Goal: Information Seeking & Learning: Learn about a topic

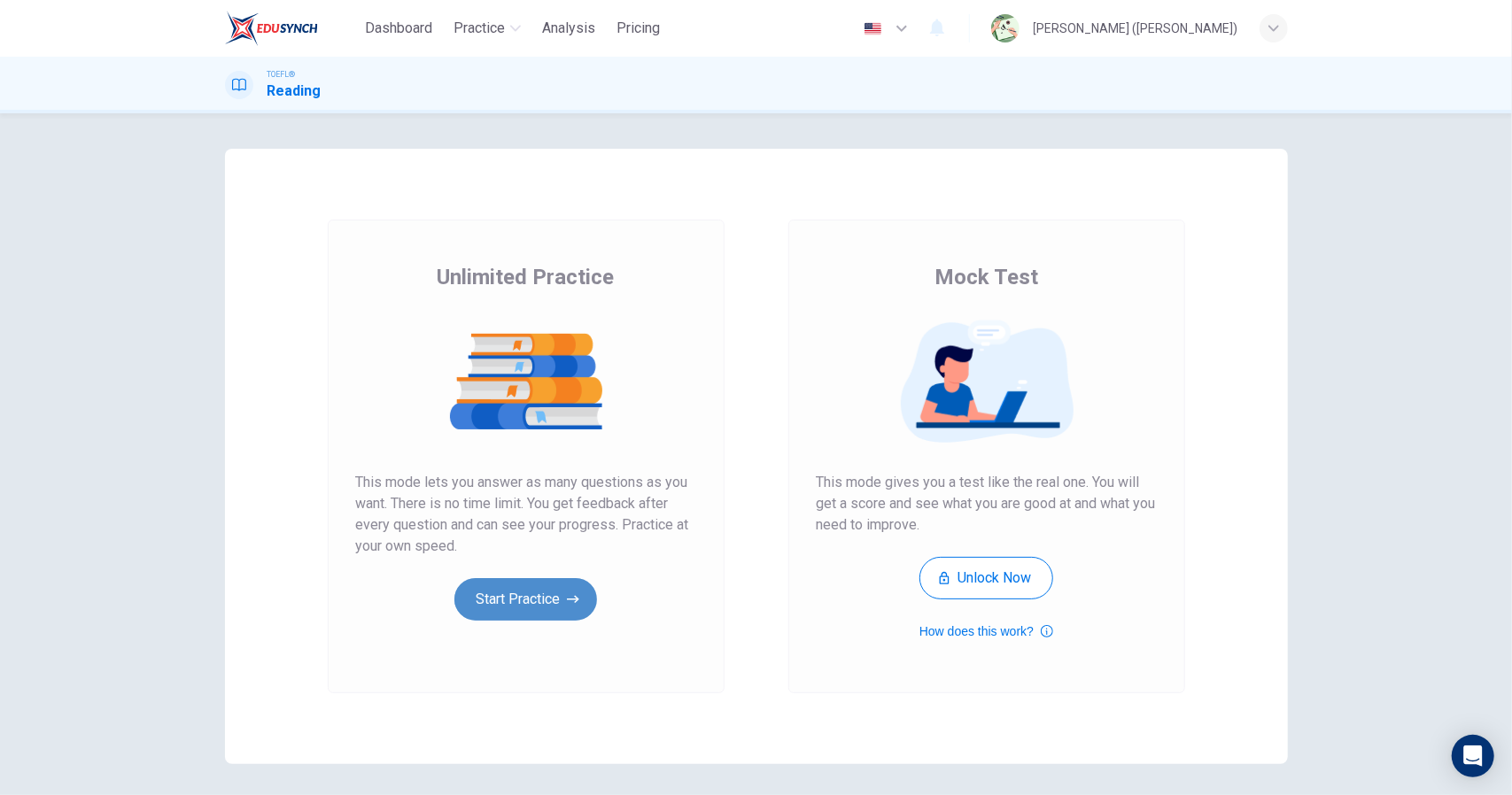
click at [470, 601] on button "Start Practice" at bounding box center [525, 599] width 142 height 43
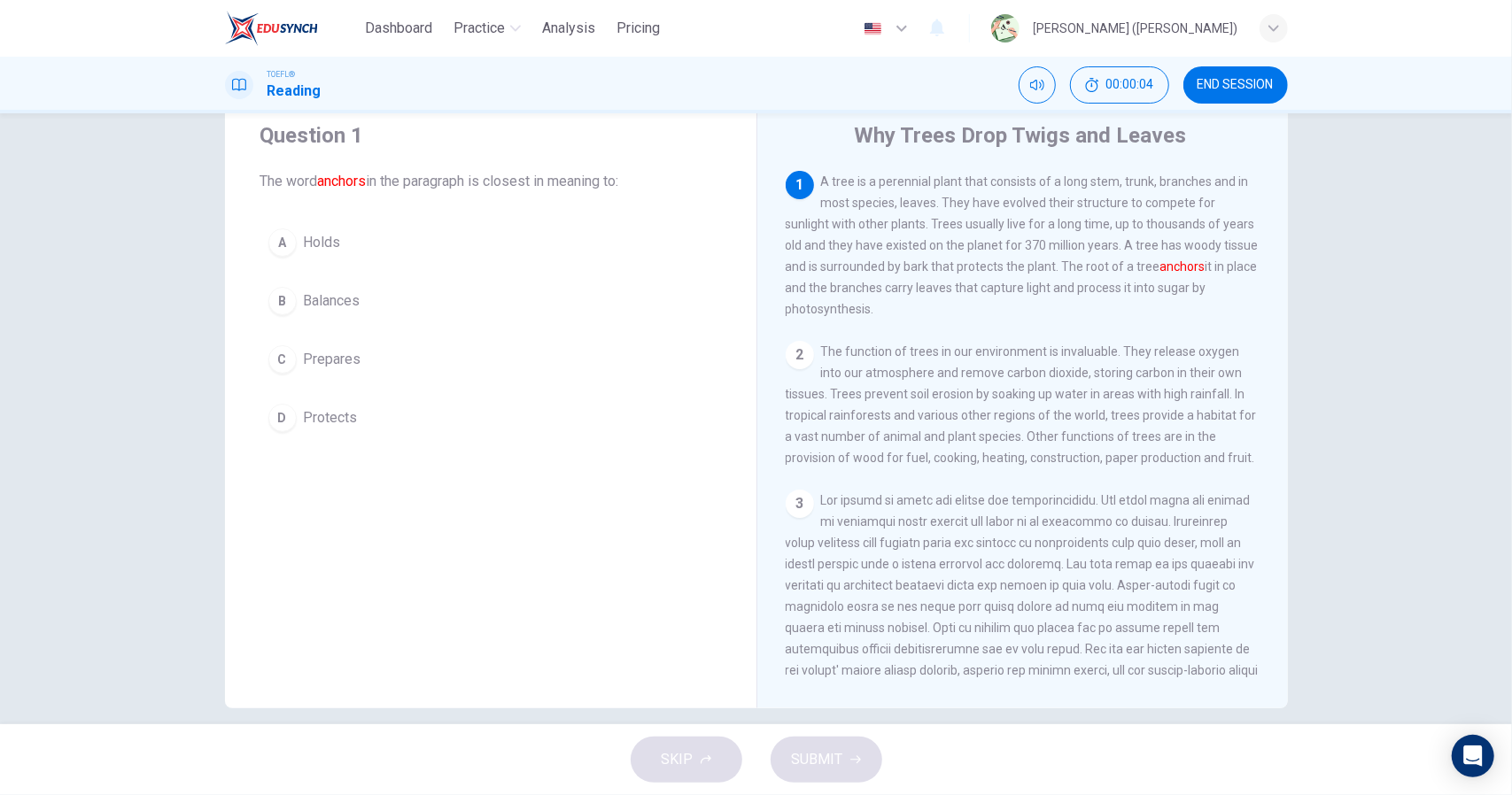
scroll to position [57, 0]
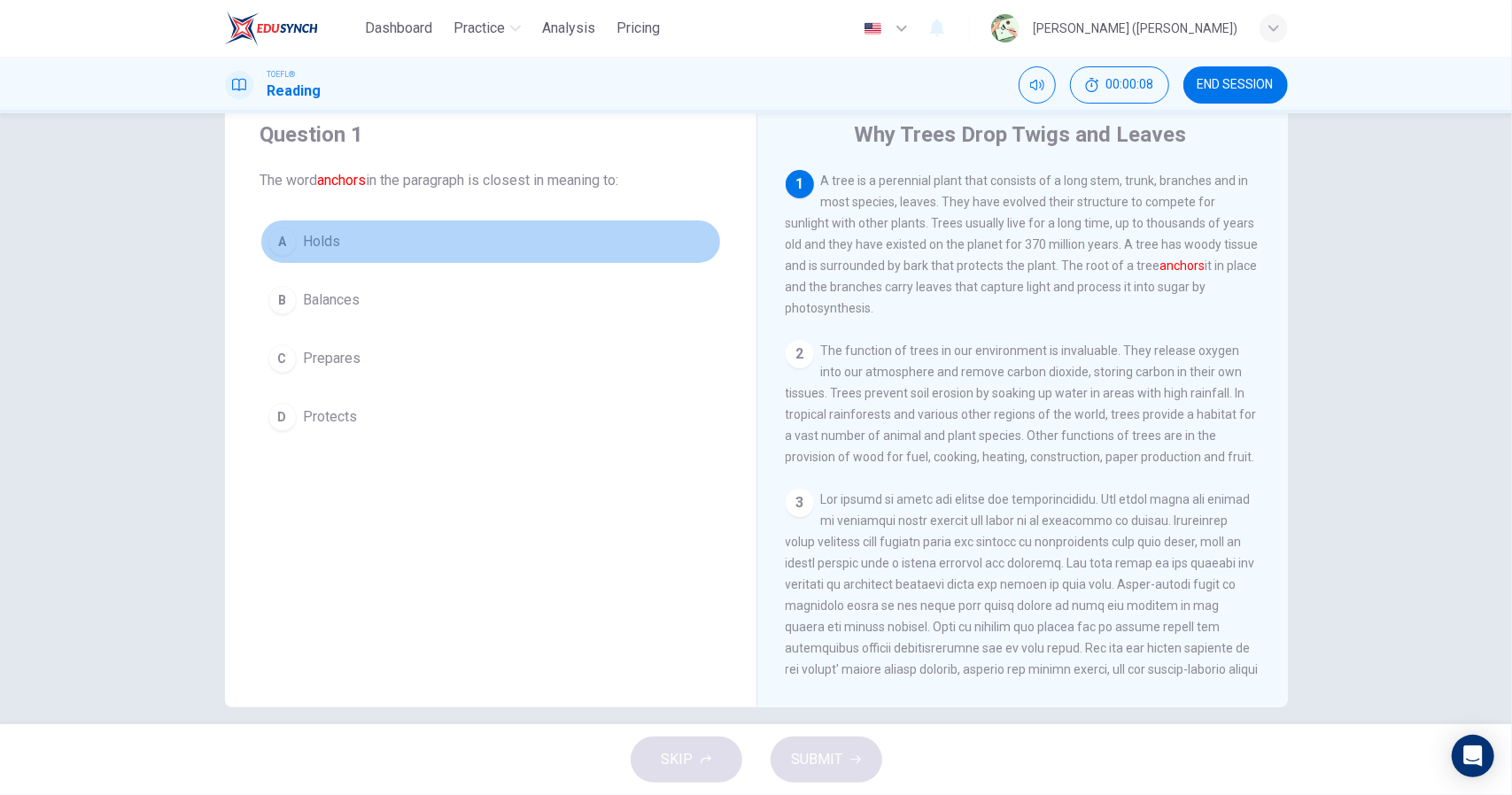
click at [323, 241] on span "Holds" at bounding box center [323, 242] width 37 height 21
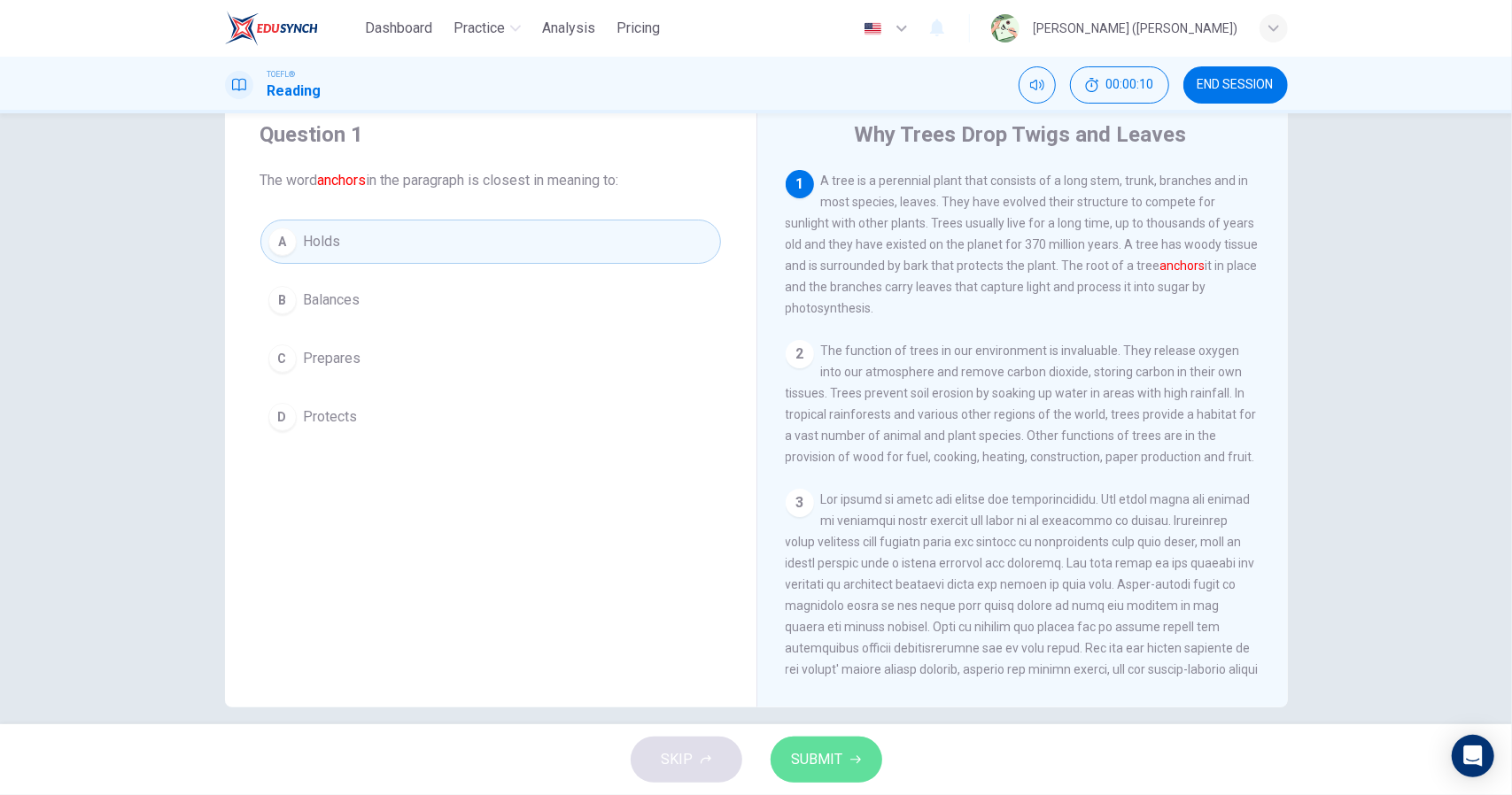
click at [824, 759] on span "SUBMIT" at bounding box center [818, 760] width 51 height 25
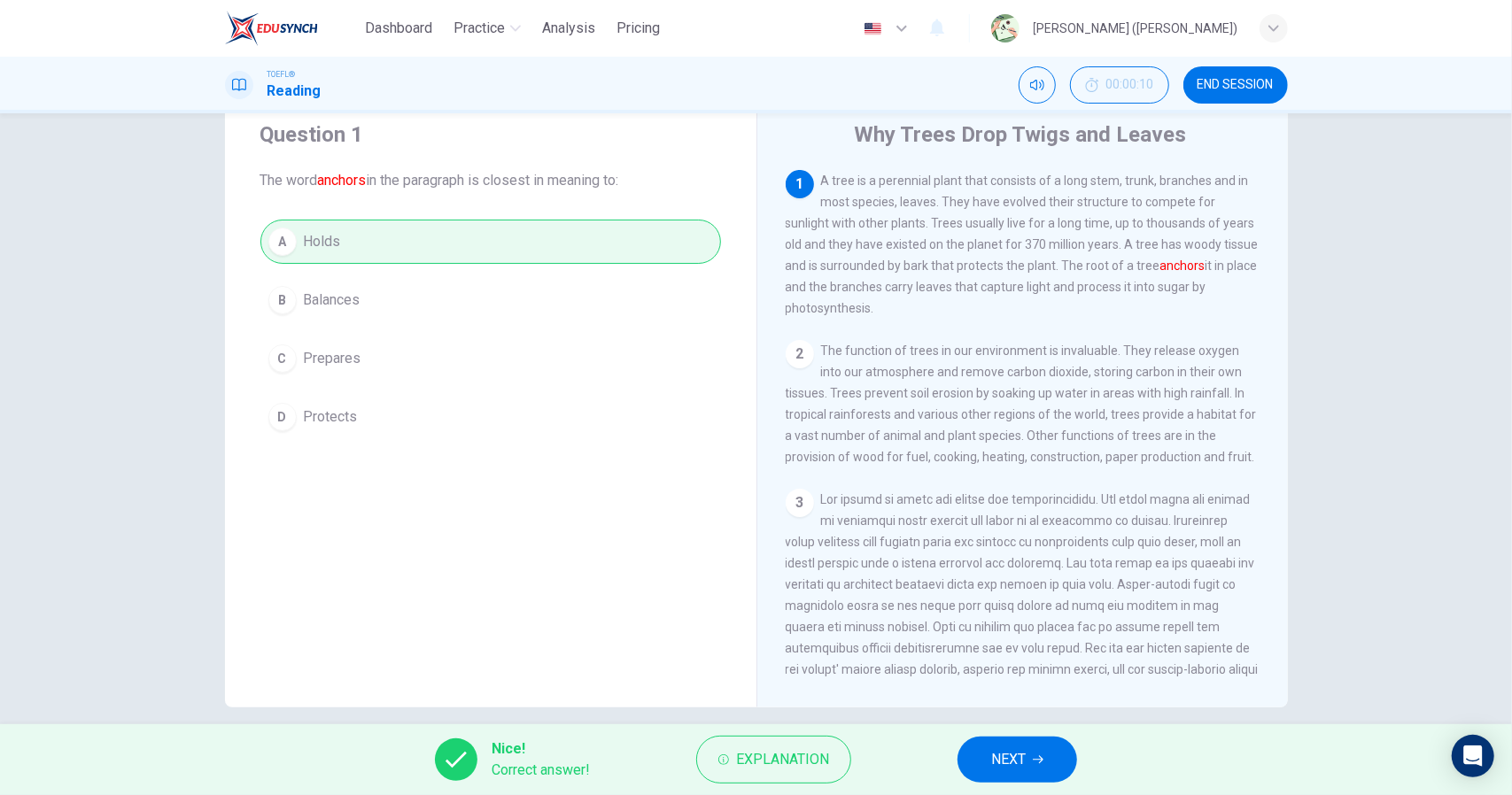
scroll to position [76, 0]
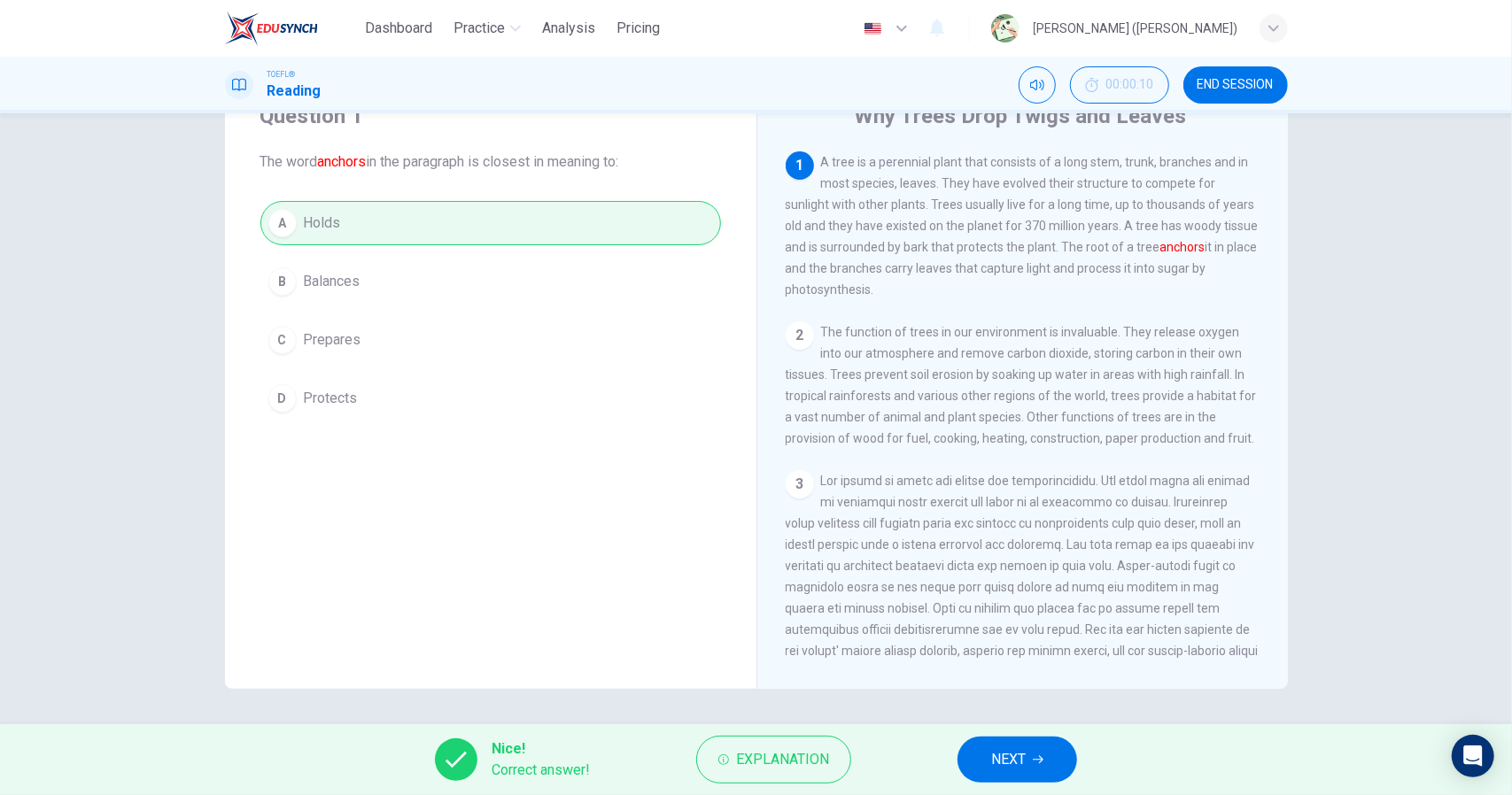
click at [1003, 749] on span "NEXT" at bounding box center [1008, 760] width 35 height 25
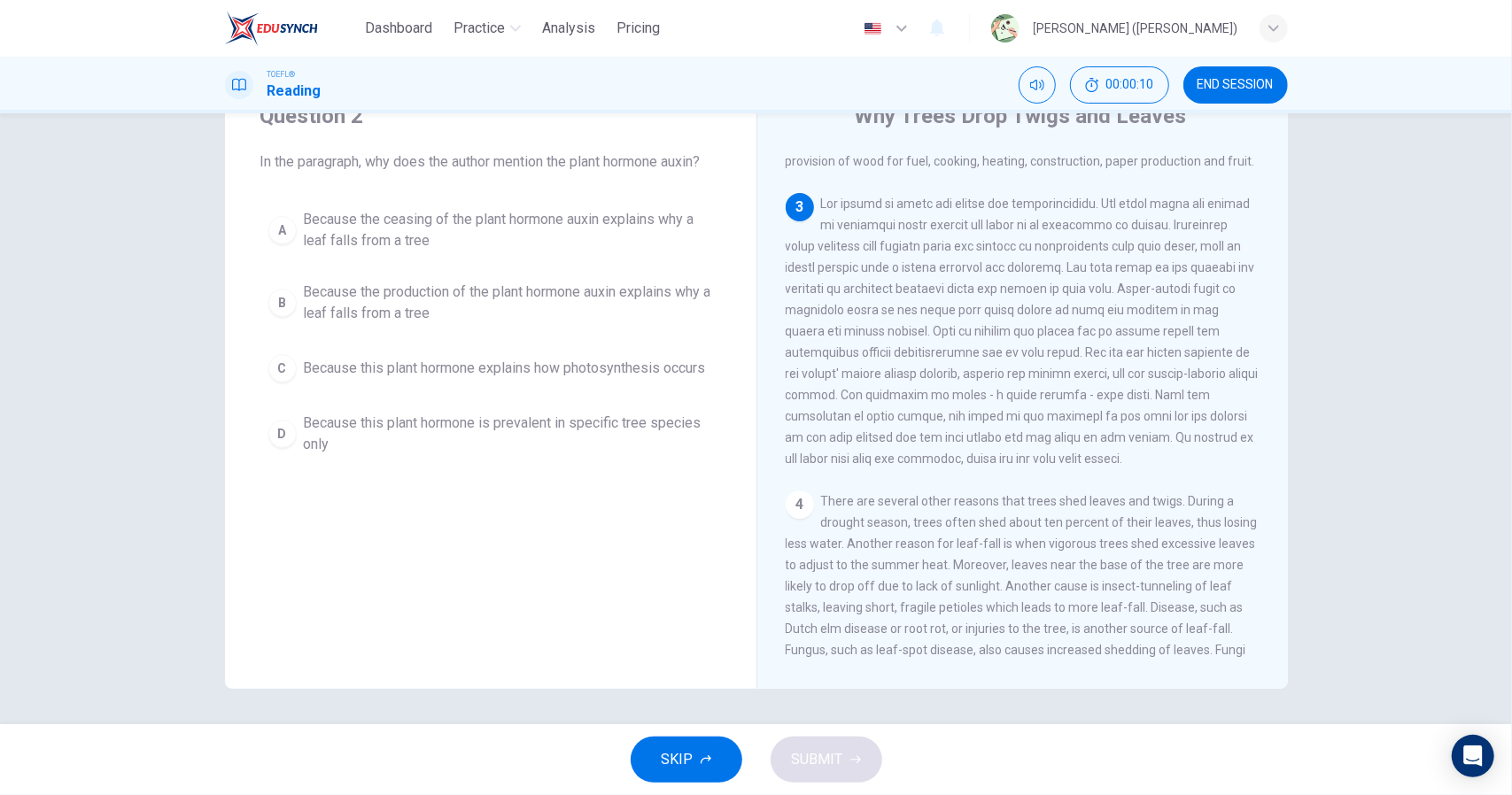
scroll to position [278, 0]
drag, startPoint x: 603, startPoint y: 158, endPoint x: 705, endPoint y: 160, distance: 102.0
click at [705, 160] on span "In the paragraph, why does the author mention the plant hormone auxin?" at bounding box center [491, 162] width 461 height 21
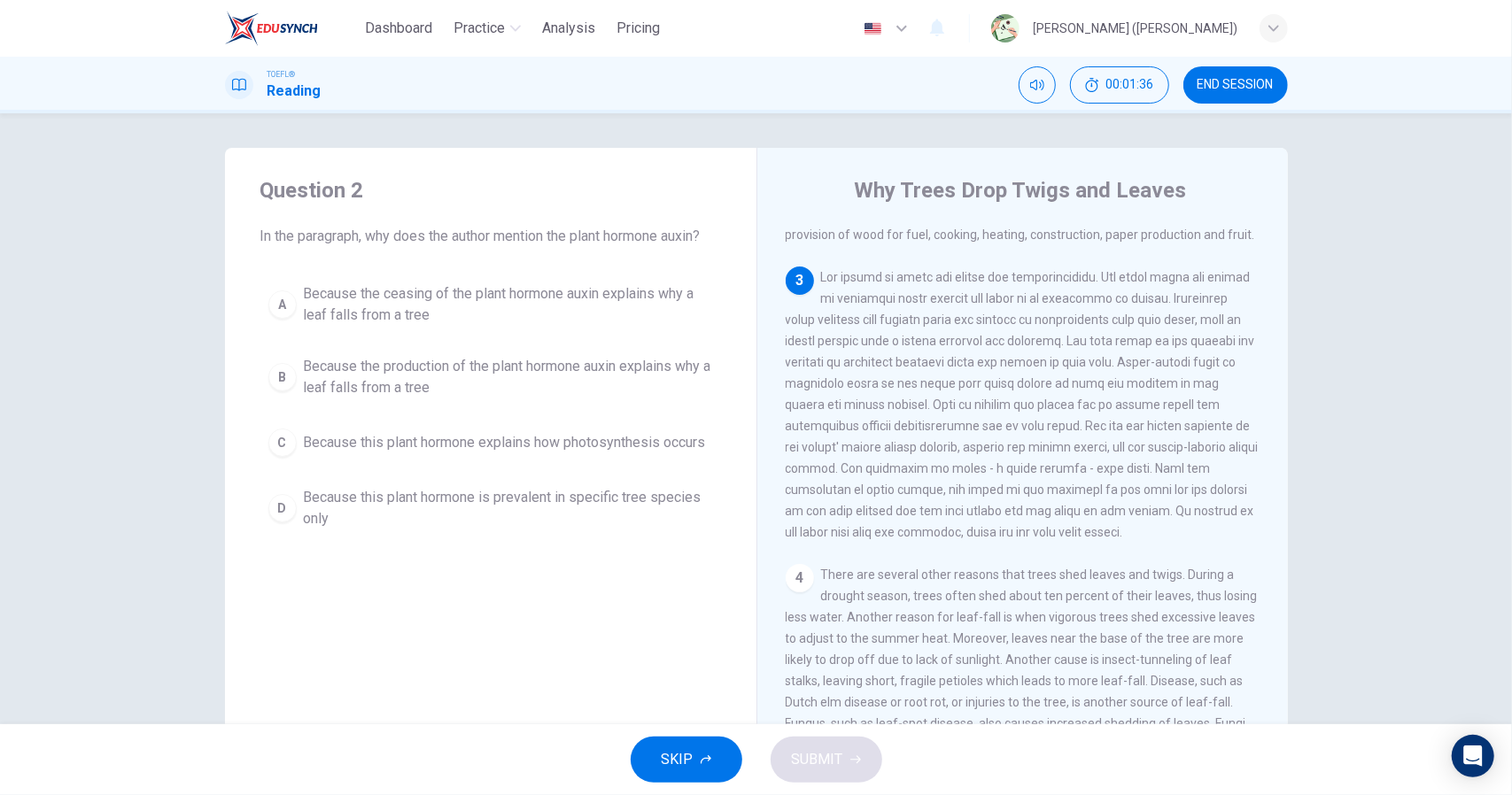
scroll to position [0, 0]
drag, startPoint x: 1008, startPoint y: 290, endPoint x: 1081, endPoint y: 300, distance: 73.7
click at [1081, 300] on span at bounding box center [1022, 406] width 473 height 269
click at [1041, 315] on span at bounding box center [1022, 406] width 473 height 269
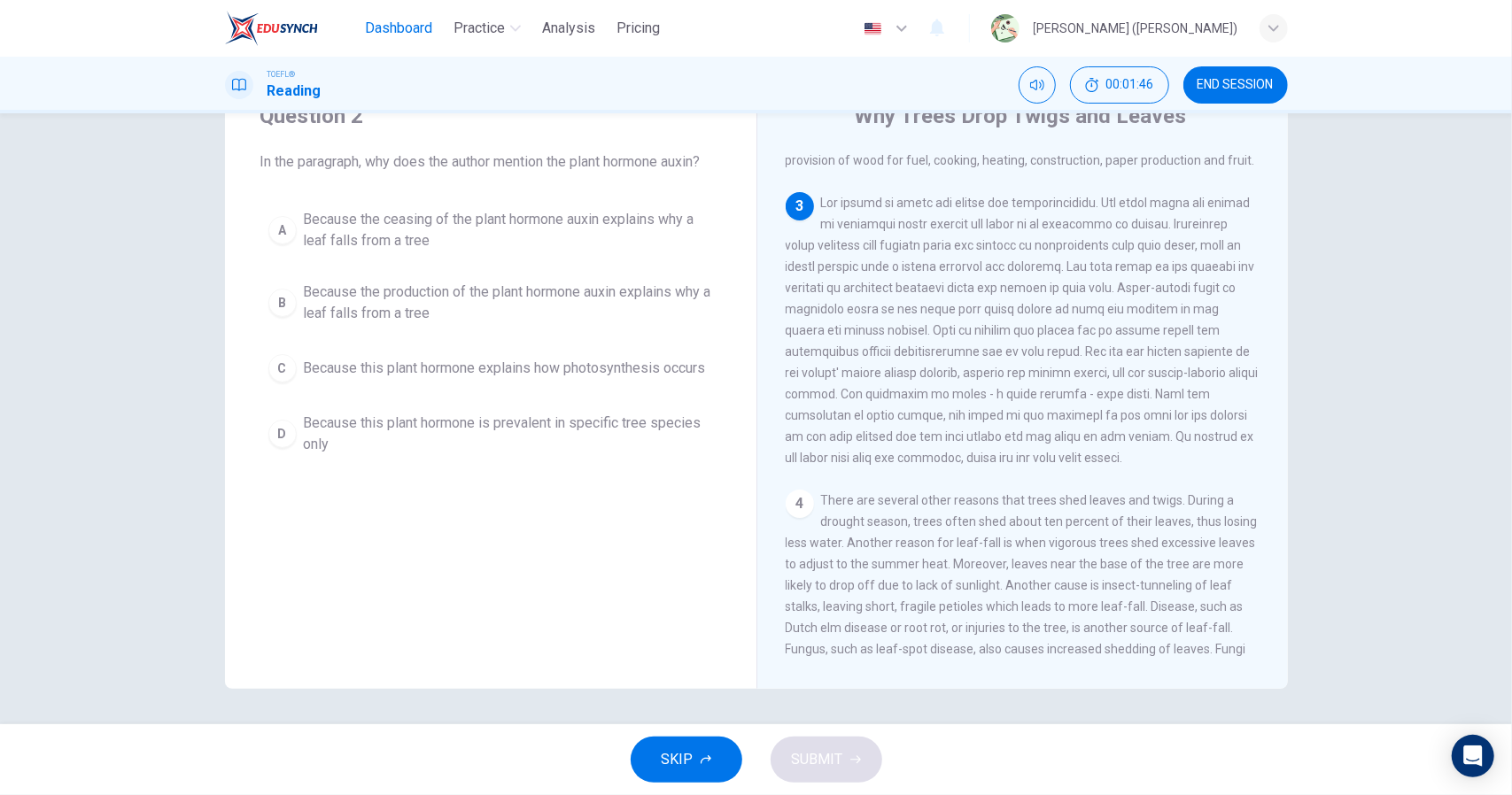
click at [409, 26] on span "Dashboard" at bounding box center [398, 28] width 67 height 21
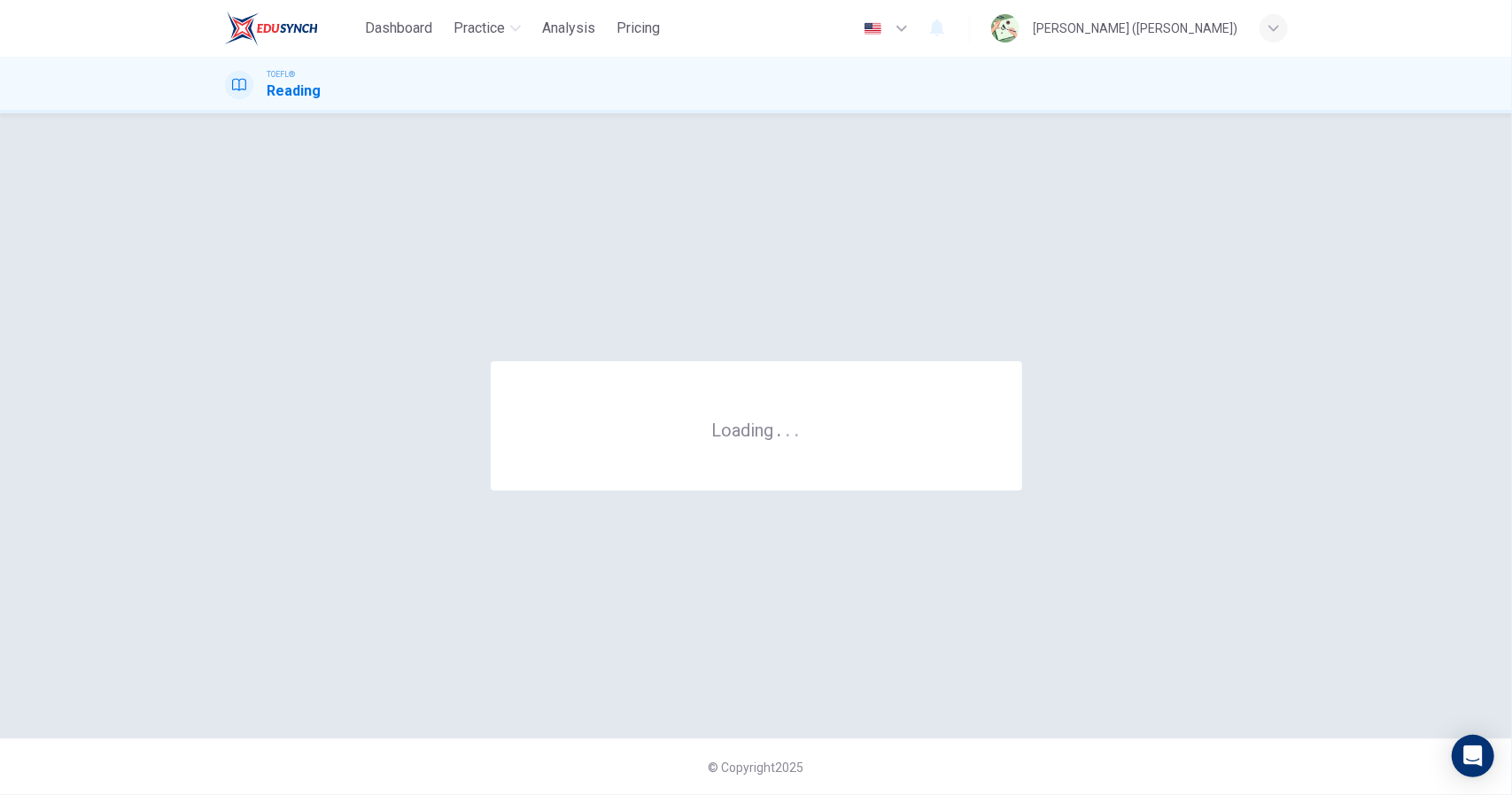
scroll to position [0, 0]
